Goal: Use online tool/utility: Utilize a website feature to perform a specific function

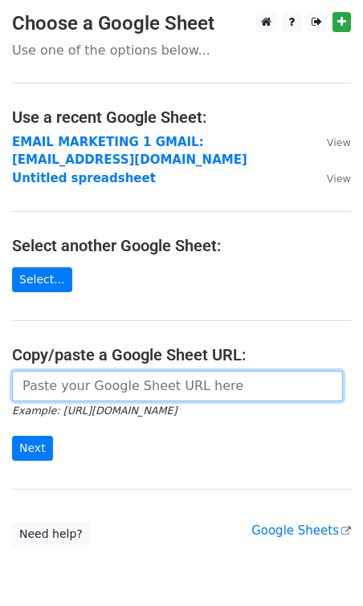
click at [72, 394] on input "url" at bounding box center [177, 386] width 331 height 30
paste input "[URL][DOMAIN_NAME]"
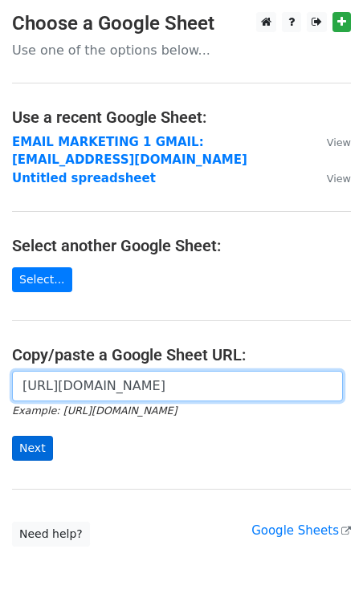
type input "[URL][DOMAIN_NAME]"
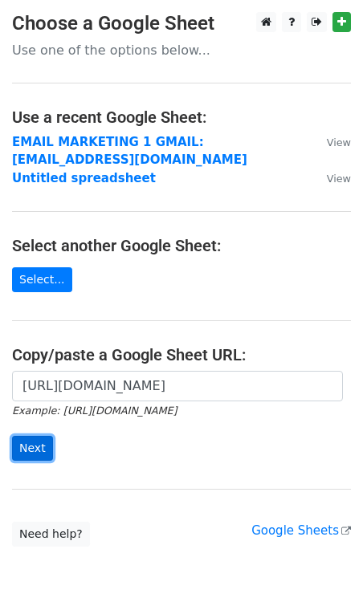
scroll to position [0, 0]
click at [23, 447] on input "Next" at bounding box center [32, 448] width 41 height 25
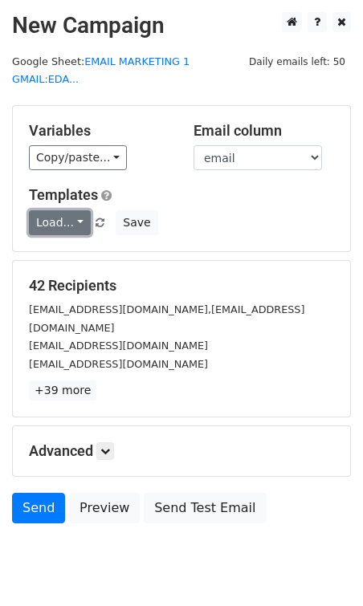
click at [63, 210] on link "Load..." at bounding box center [60, 222] width 62 height 25
click at [61, 245] on link "dm 1" at bounding box center [93, 258] width 127 height 26
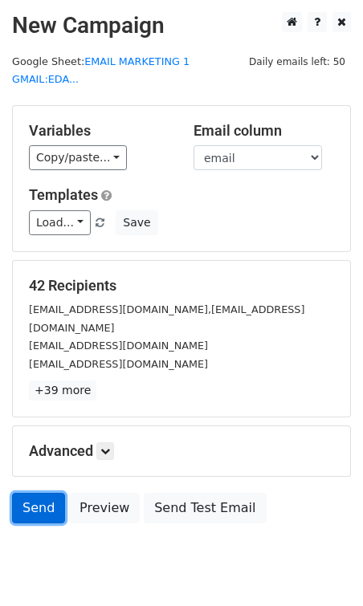
click at [44, 493] on link "Send" at bounding box center [38, 508] width 53 height 30
